Goal: Task Accomplishment & Management: Manage account settings

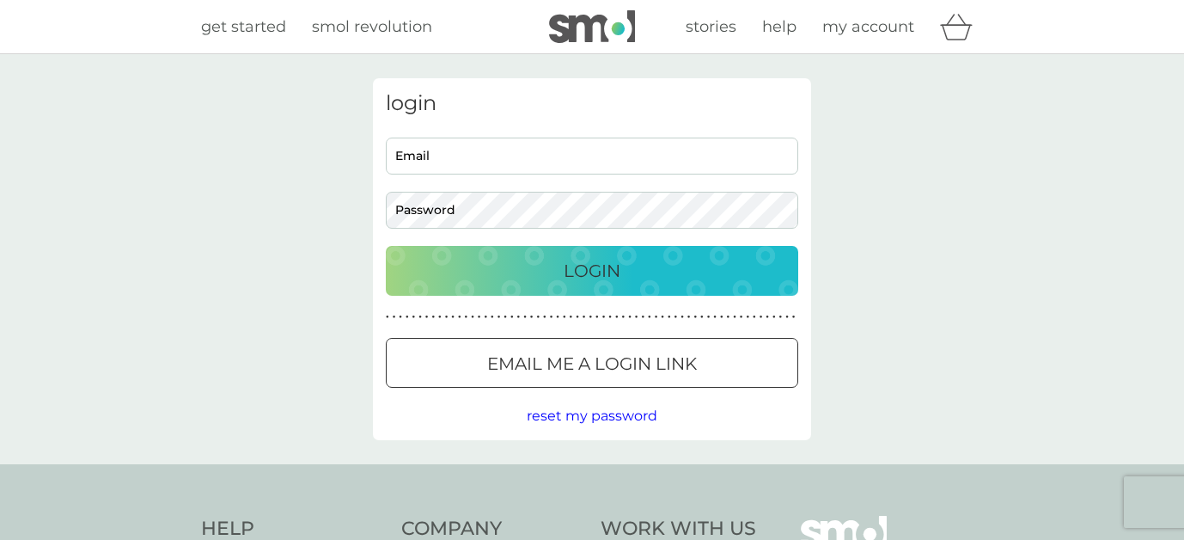
type input "kirstmurray@gmail.com"
click at [541, 145] on input "kirstmurray@gmail.com" at bounding box center [592, 156] width 413 height 37
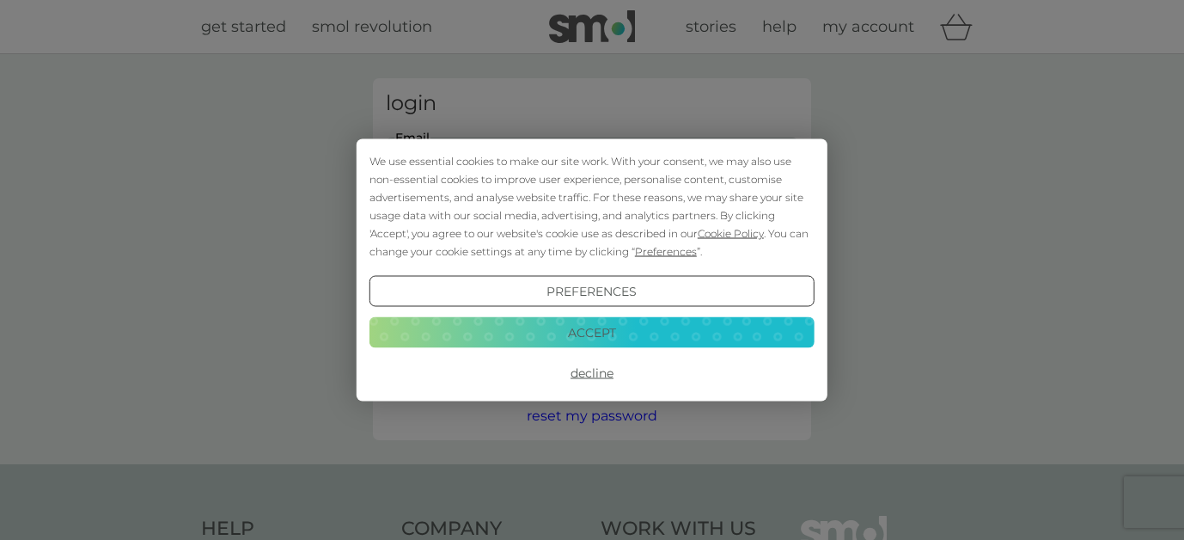
click at [613, 335] on button "Accept" at bounding box center [592, 331] width 445 height 31
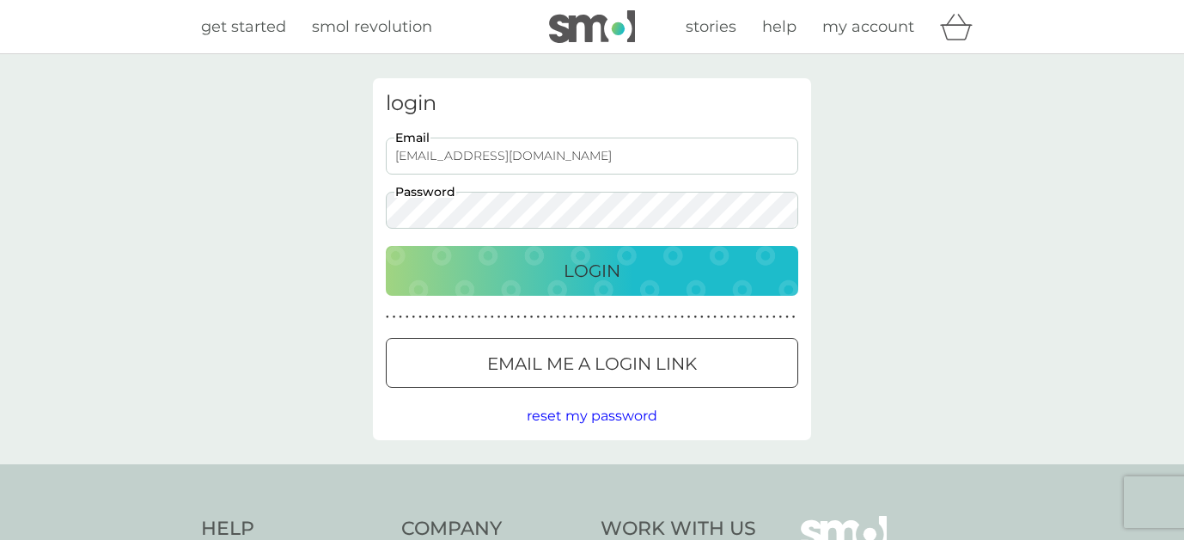
click at [614, 275] on p "Login" at bounding box center [592, 271] width 57 height 28
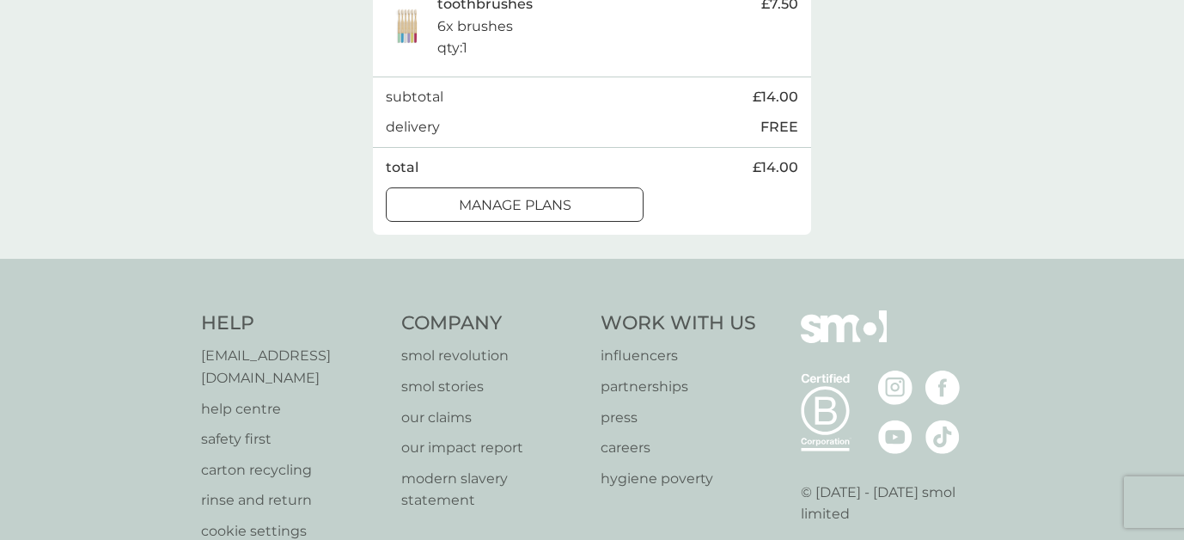
scroll to position [548, 0]
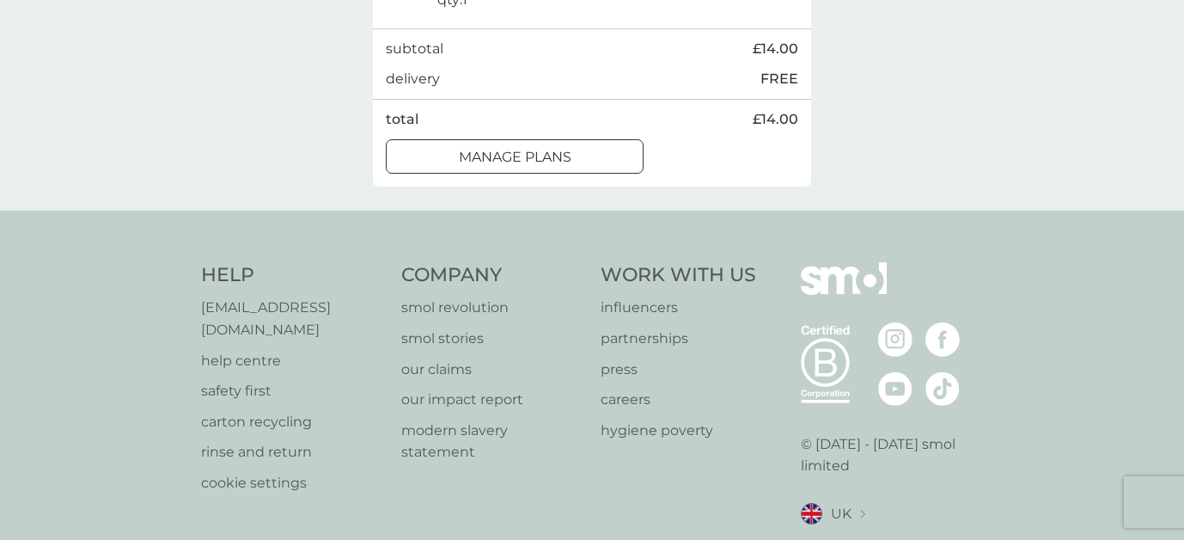
click at [511, 158] on div at bounding box center [515, 157] width 62 height 18
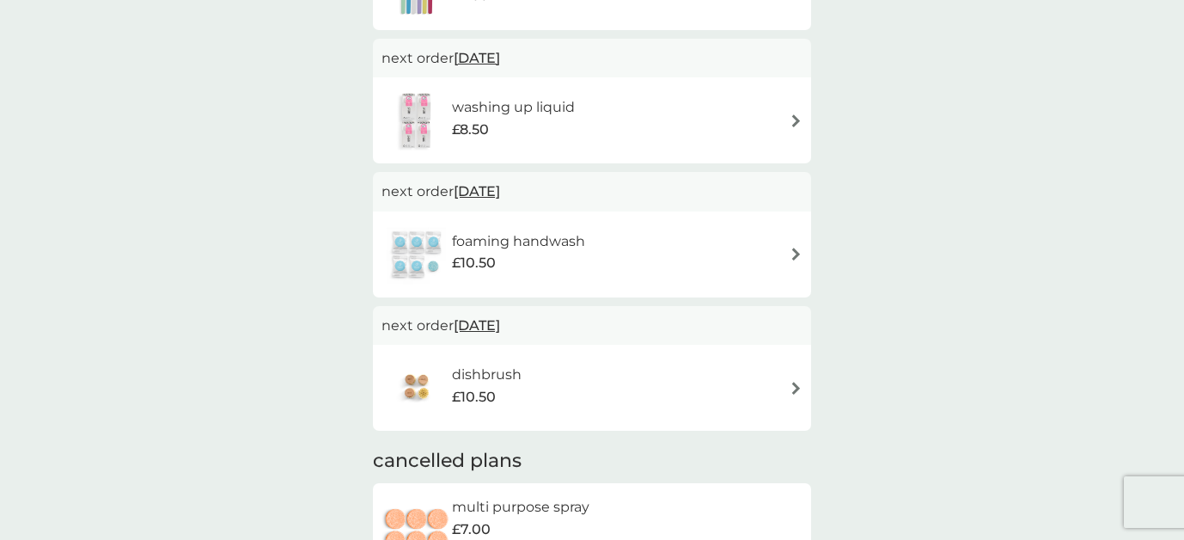
scroll to position [575, 0]
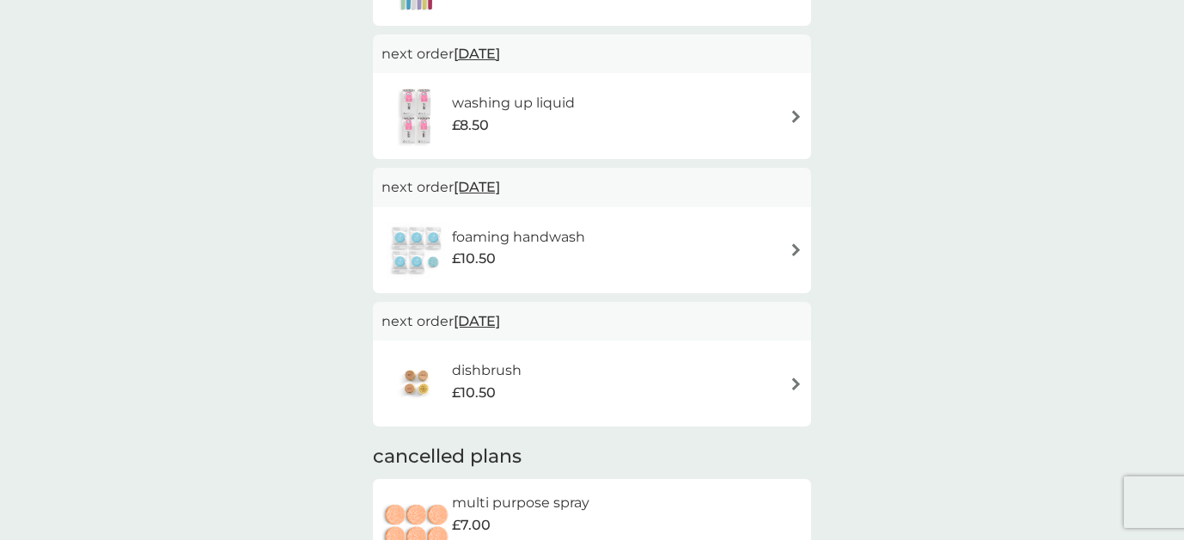
click at [793, 248] on img at bounding box center [796, 249] width 13 height 13
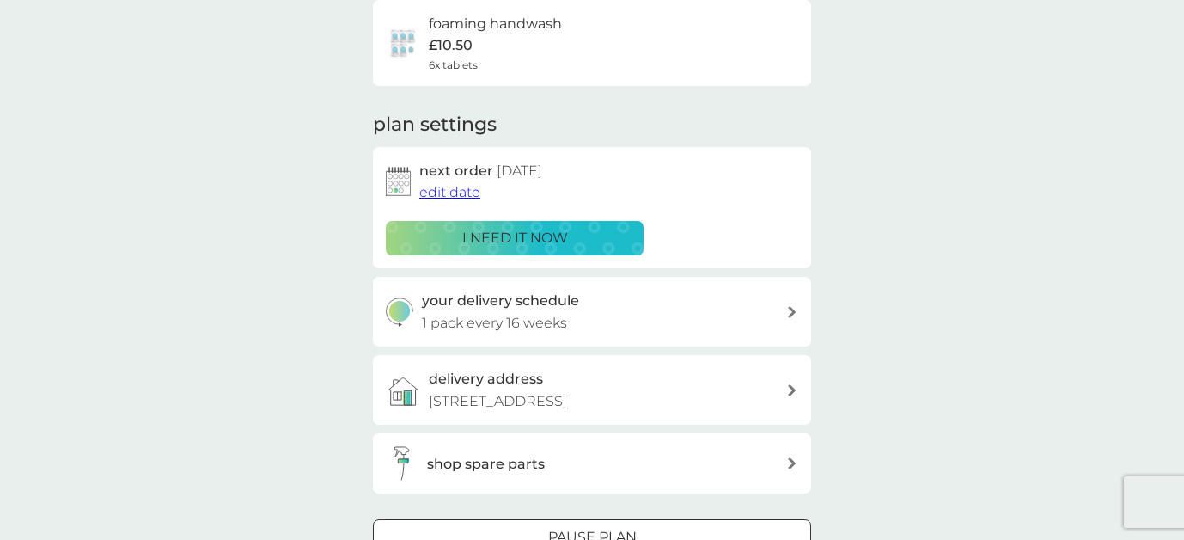
scroll to position [150, 0]
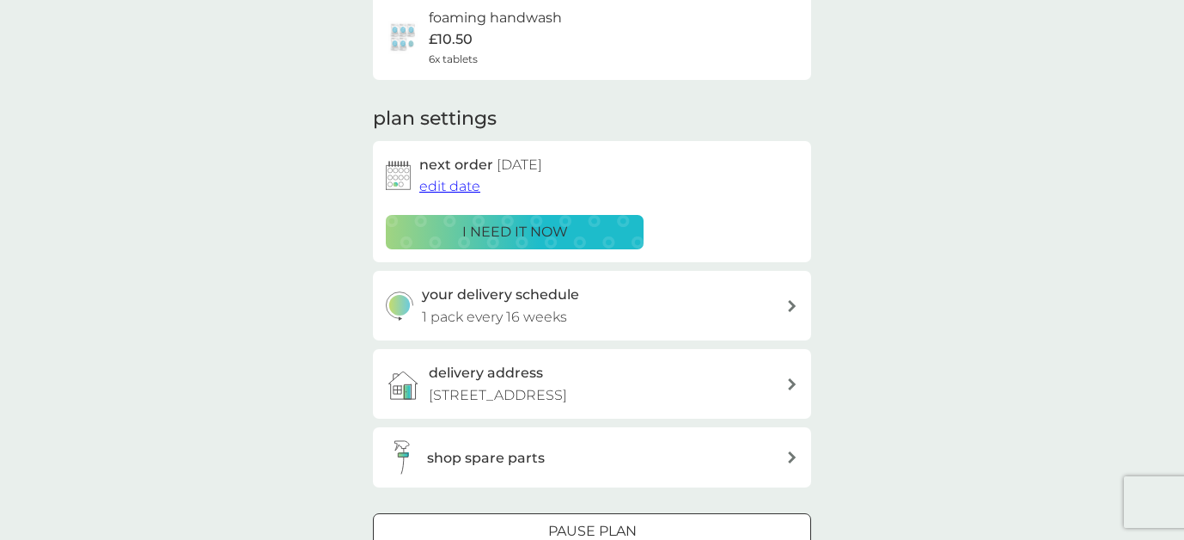
click at [460, 191] on span "edit date" at bounding box center [449, 186] width 61 height 16
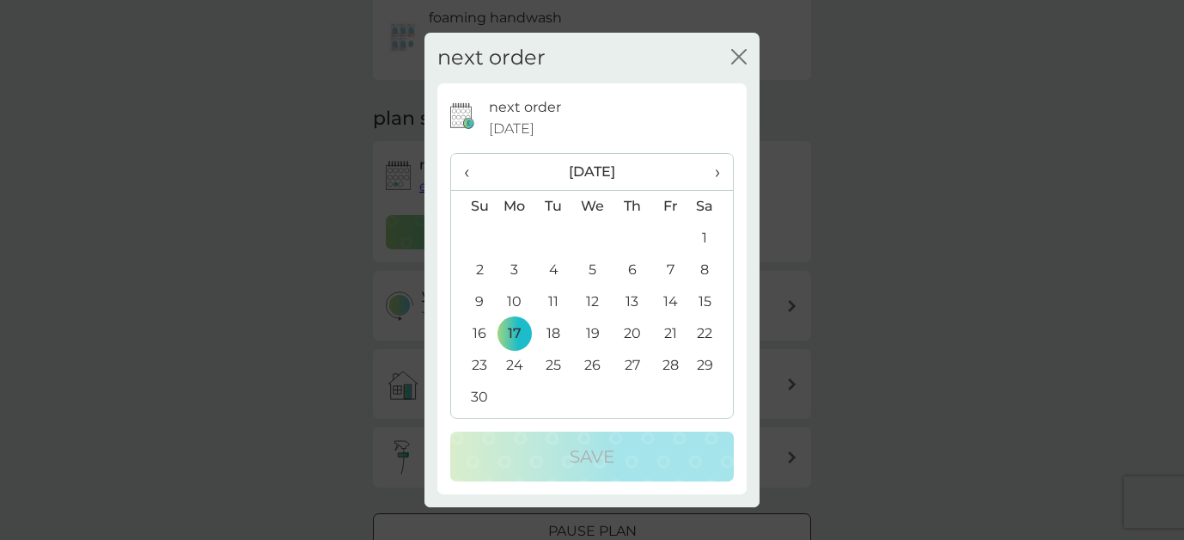
click at [466, 169] on span "‹" at bounding box center [473, 172] width 18 height 36
click at [633, 269] on td "11" at bounding box center [632, 270] width 39 height 32
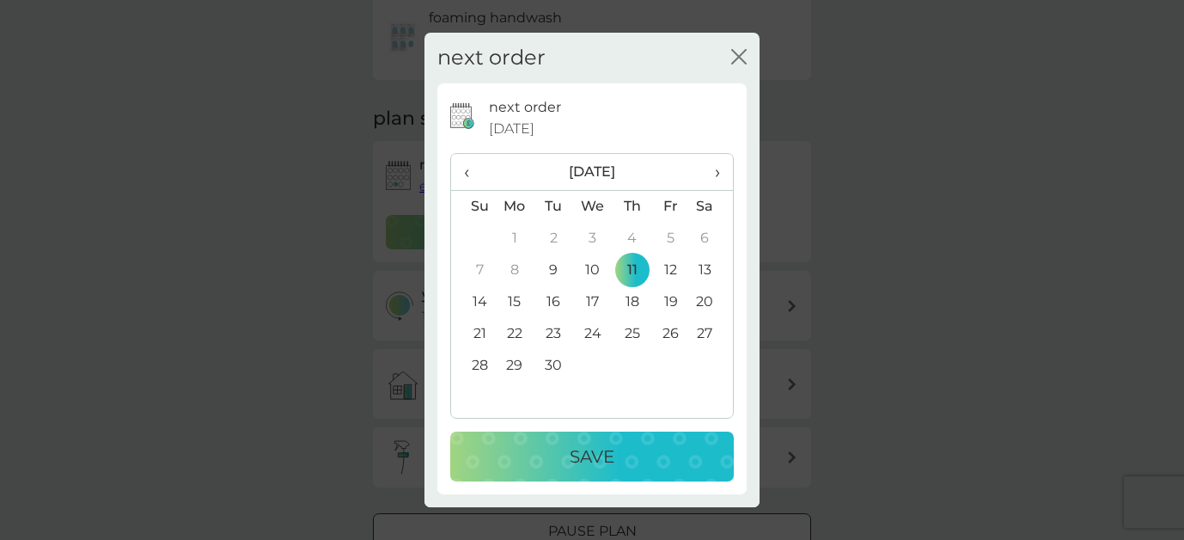
click at [594, 459] on p "Save" at bounding box center [592, 457] width 45 height 28
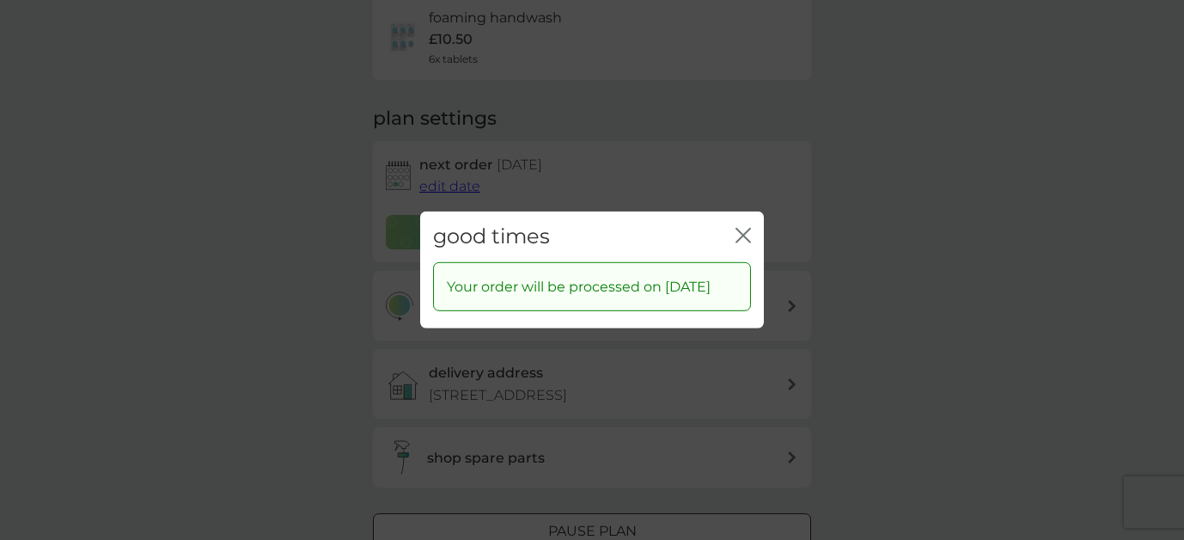
click at [743, 229] on icon "close" at bounding box center [740, 236] width 7 height 14
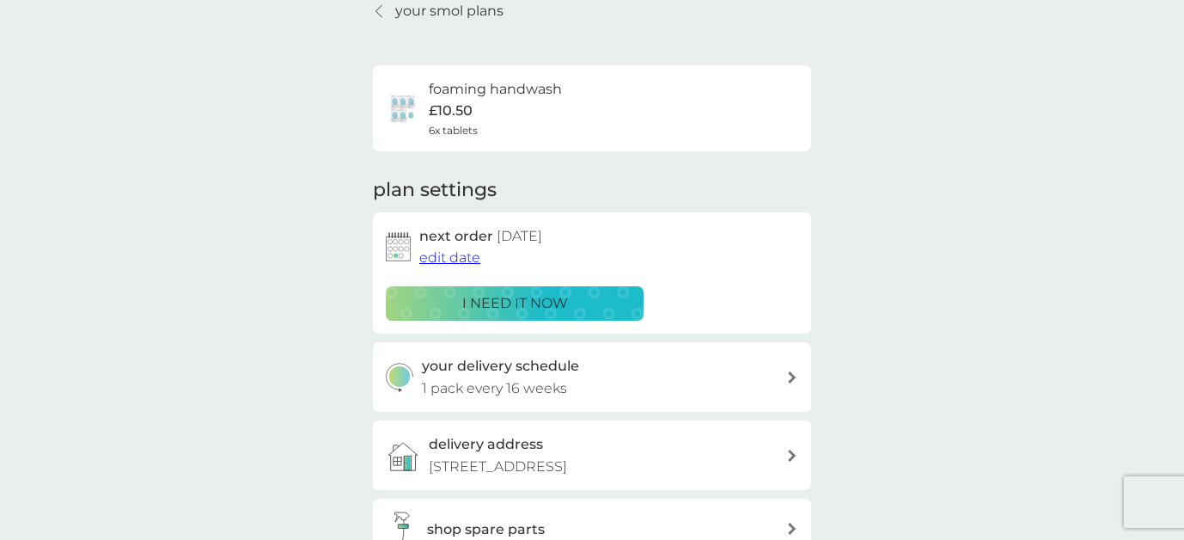
scroll to position [0, 0]
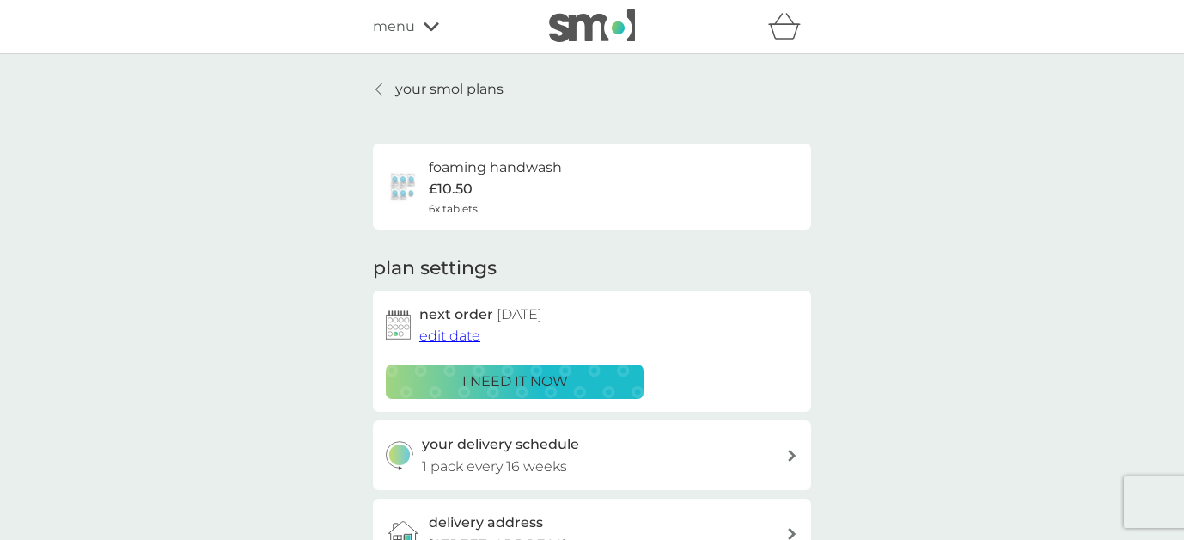
click at [493, 89] on p "your smol plans" at bounding box center [449, 89] width 108 height 22
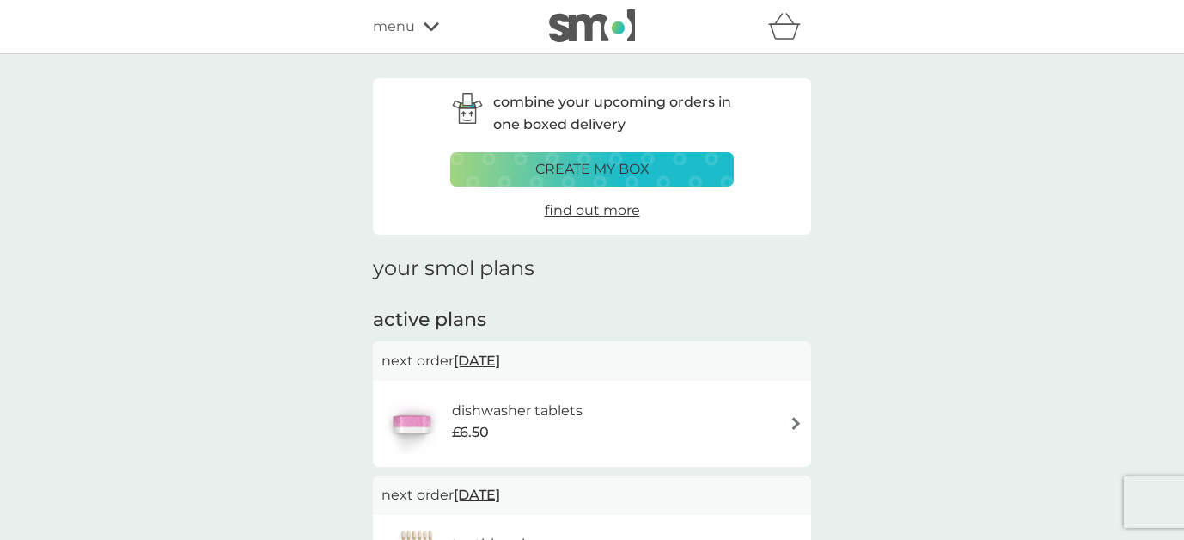
click at [426, 22] on icon at bounding box center [431, 26] width 15 height 10
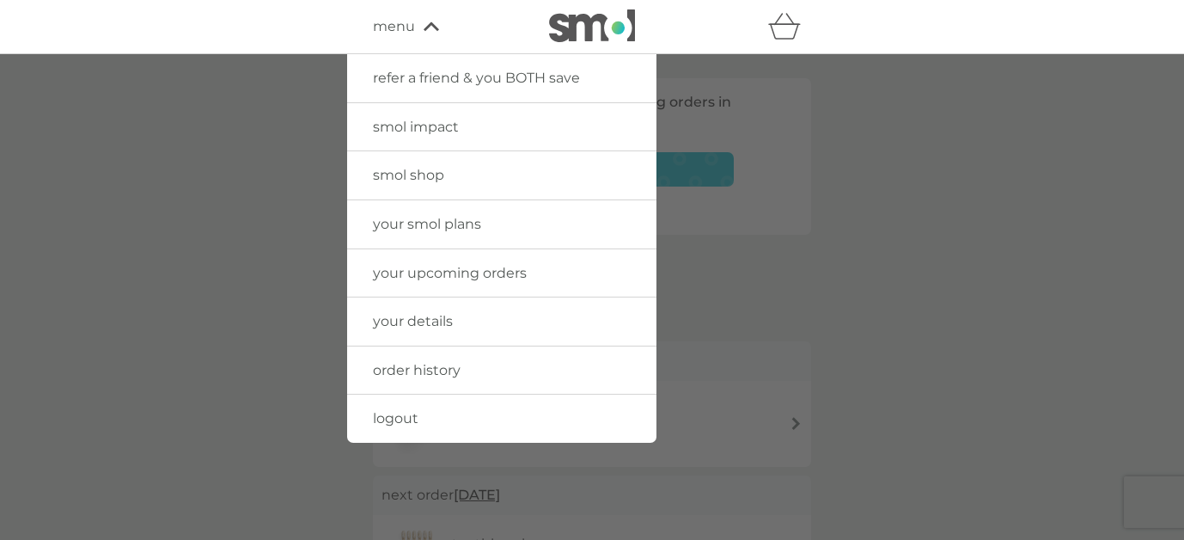
click at [411, 173] on span "smol shop" at bounding box center [408, 175] width 71 height 16
